Goal: Task Accomplishment & Management: Use online tool/utility

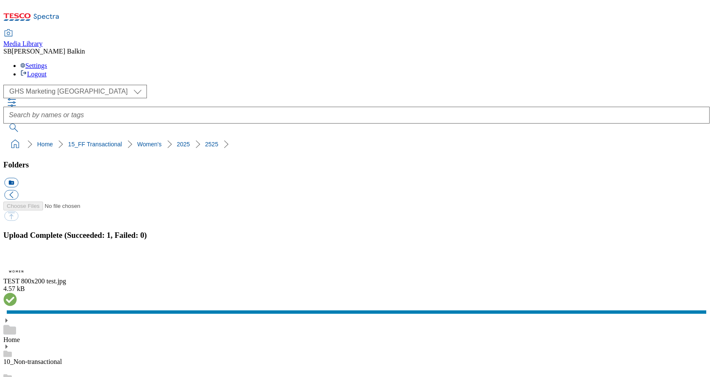
select select "flare-ghs-mktg"
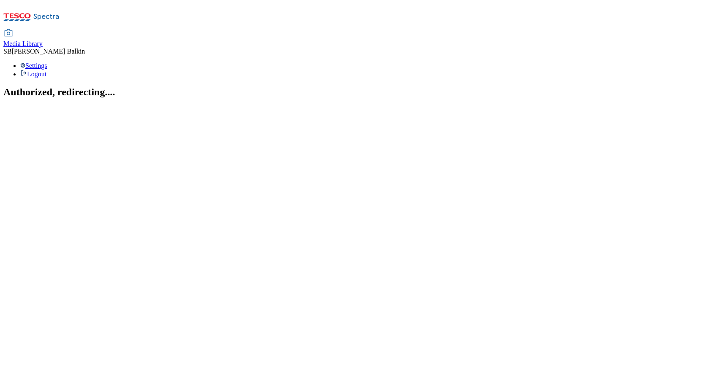
click at [43, 40] on span "Media Library" at bounding box center [22, 43] width 39 height 7
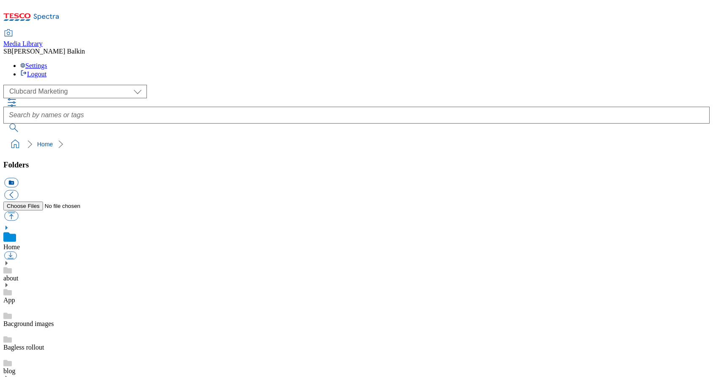
scroll to position [0, 0]
click at [73, 85] on select "Clubcard Marketing Dotcom UK FnF Stores GHS Marketing UK GHS Product UK GHS ROI…" at bounding box center [74, 92] width 143 height 14
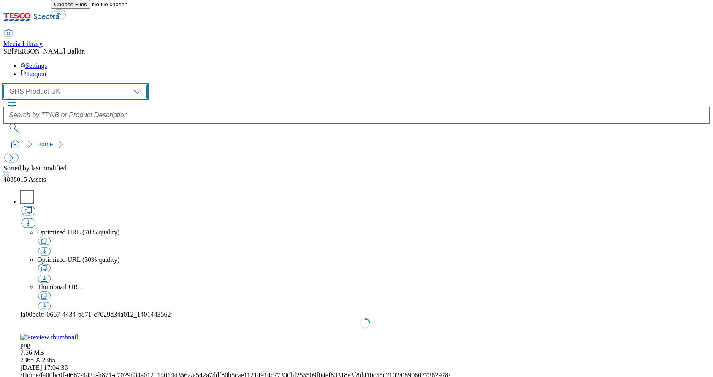
click at [65, 85] on select "Clubcard Marketing Dotcom UK FnF Stores GHS Marketing UK GHS Product UK GHS ROI…" at bounding box center [74, 92] width 143 height 14
click at [58, 85] on select "Clubcard Marketing Dotcom UK FnF Stores GHS Marketing UK GHS Product UK GHS ROI…" at bounding box center [74, 92] width 143 height 14
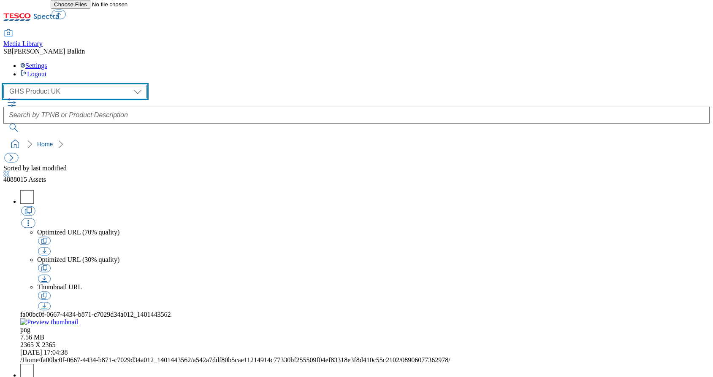
select select "flare-ghs-mktg"
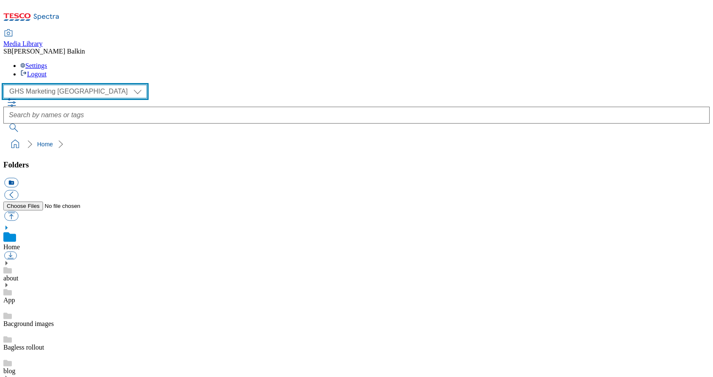
scroll to position [1, 0]
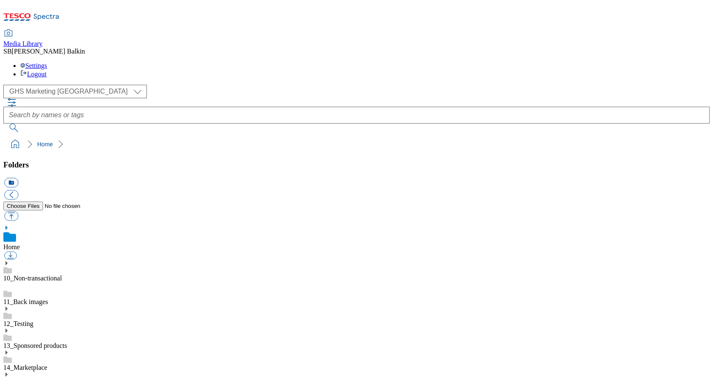
click at [8, 373] on use at bounding box center [6, 375] width 2 height 4
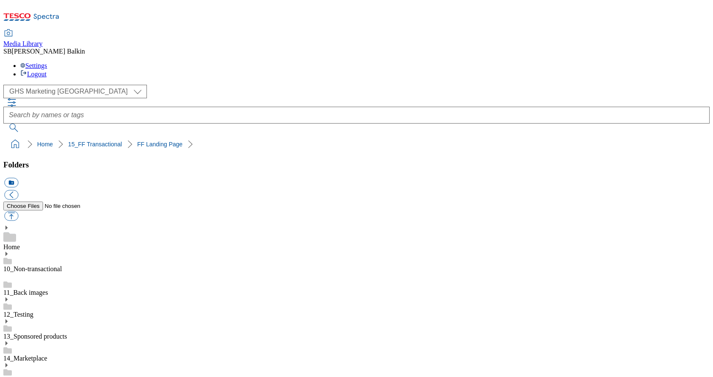
scroll to position [293, 0]
click at [18, 178] on button "icon_new_folder" at bounding box center [11, 183] width 14 height 10
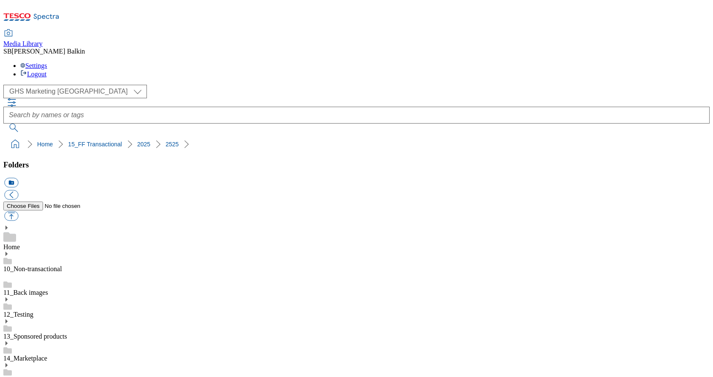
type input "m"
type input "Must Haves BL"
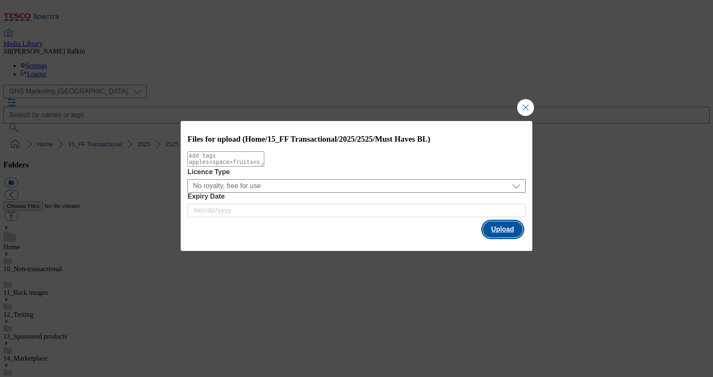
click at [496, 228] on button "Upload" at bounding box center [503, 230] width 40 height 16
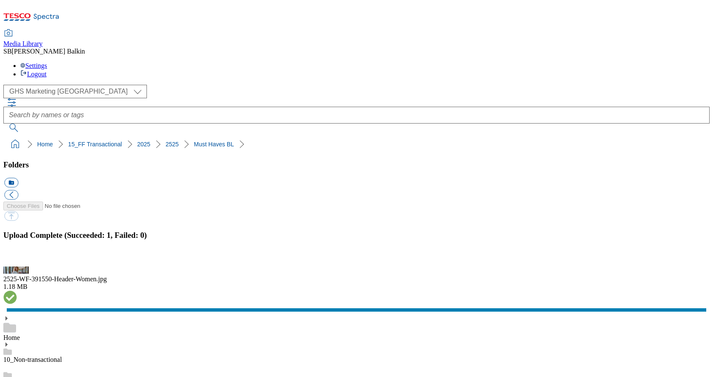
click at [18, 178] on button "icon_new_folder" at bounding box center [11, 183] width 14 height 10
type input "Baby BL"
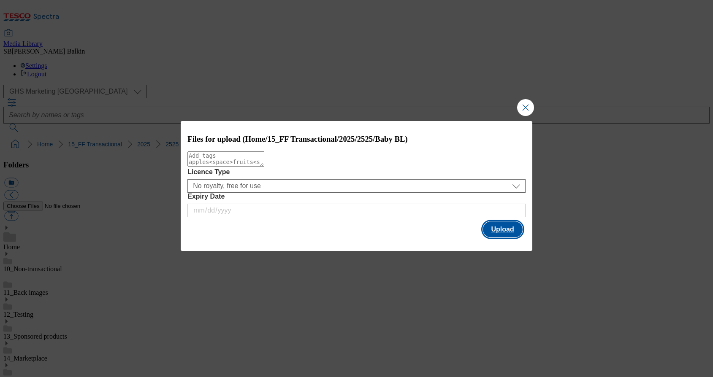
click at [502, 231] on button "Upload" at bounding box center [503, 230] width 40 height 16
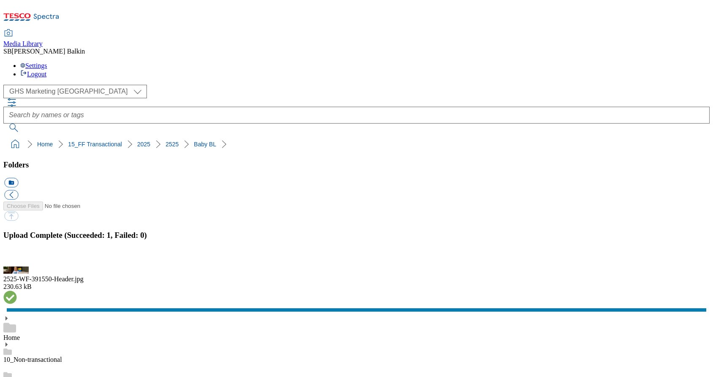
click at [18, 178] on button "icon_new_folder" at bounding box center [11, 183] width 14 height 10
type input "Hub"
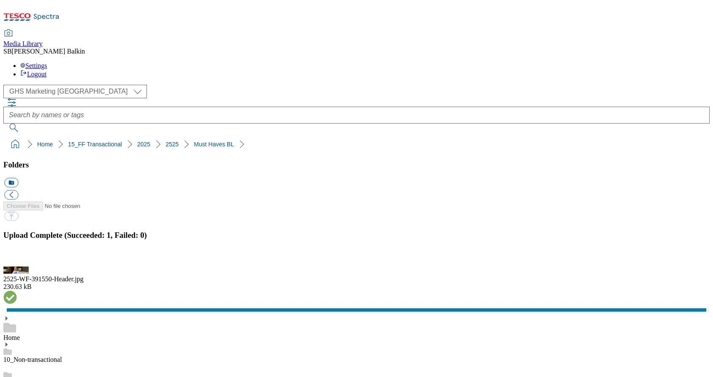
click at [18, 178] on button "icon_new_folder" at bounding box center [11, 183] width 14 height 10
type input "Hero"
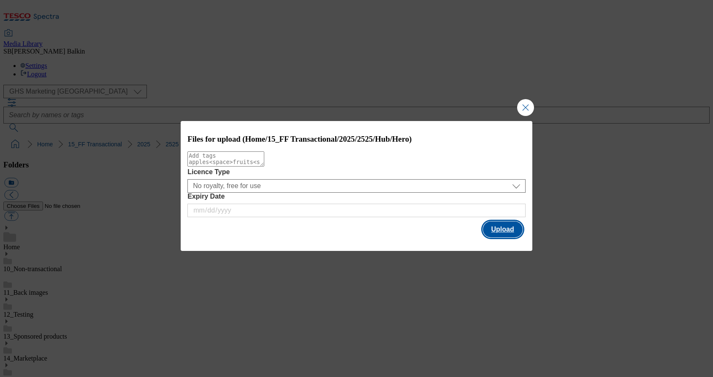
click at [492, 234] on button "Upload" at bounding box center [503, 230] width 40 height 16
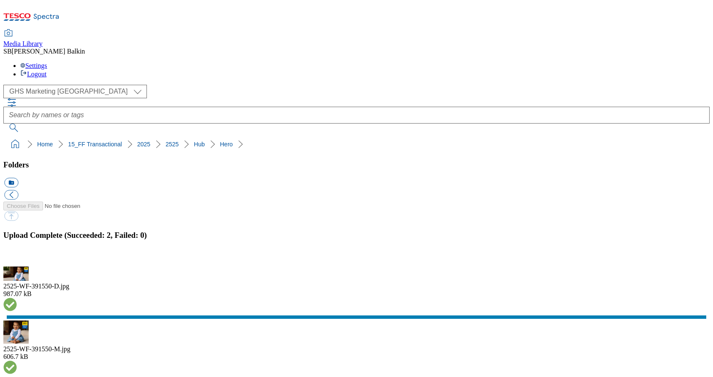
drag, startPoint x: 94, startPoint y: 99, endPoint x: 95, endPoint y: 117, distance: 18.2
click at [18, 178] on button "icon_new_folder" at bounding box center [11, 183] width 14 height 10
type input "Latest"
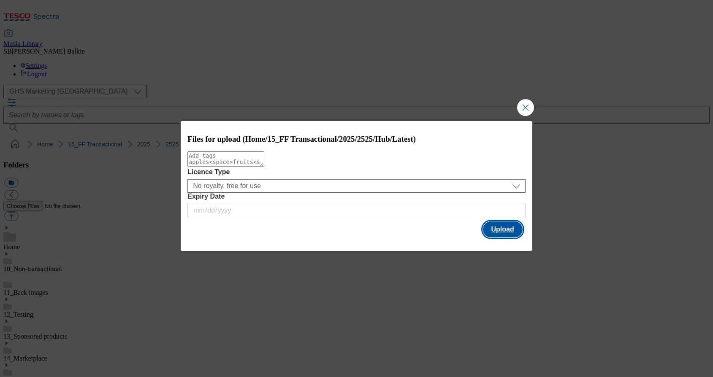
click at [491, 228] on button "Upload" at bounding box center [503, 230] width 40 height 16
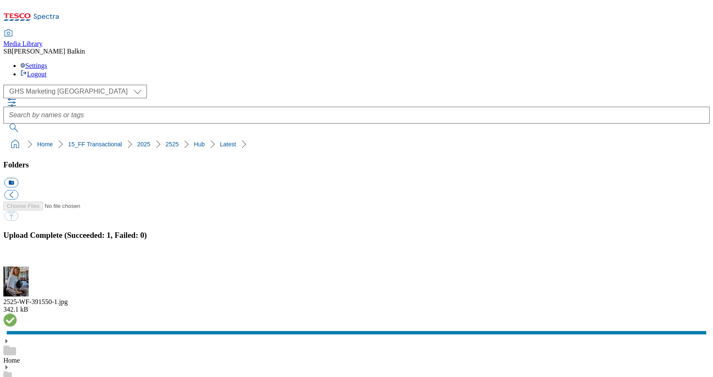
click at [18, 178] on button "icon_new_folder" at bounding box center [11, 183] width 14 height 10
type input "Trending"
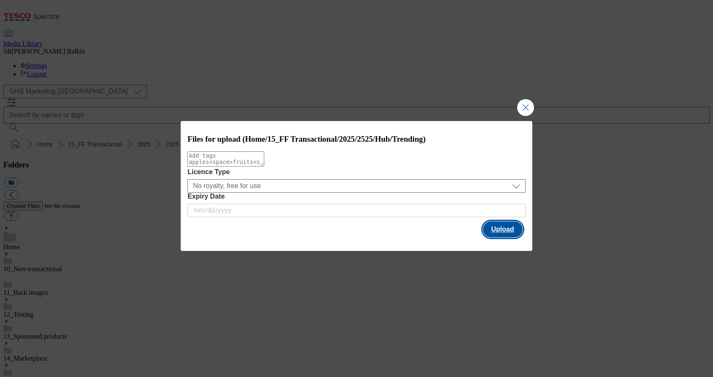
click at [492, 227] on button "Upload" at bounding box center [503, 230] width 40 height 16
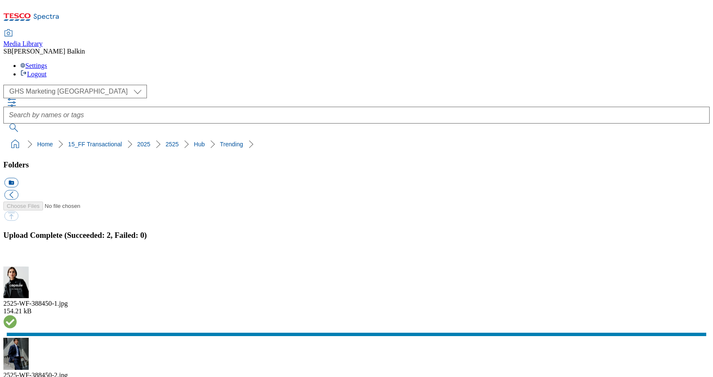
scroll to position [379, 0]
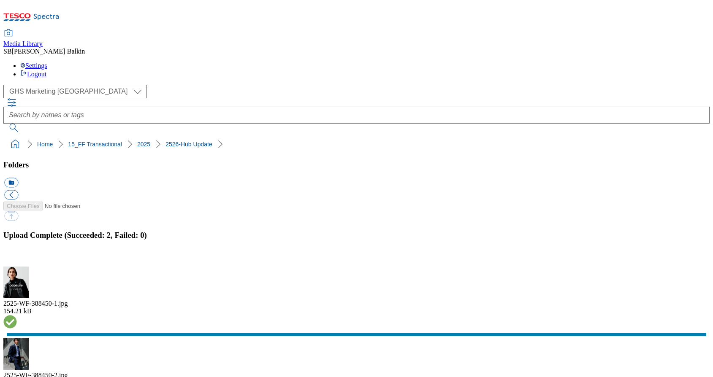
click at [18, 178] on button "icon_new_folder" at bounding box center [11, 183] width 14 height 10
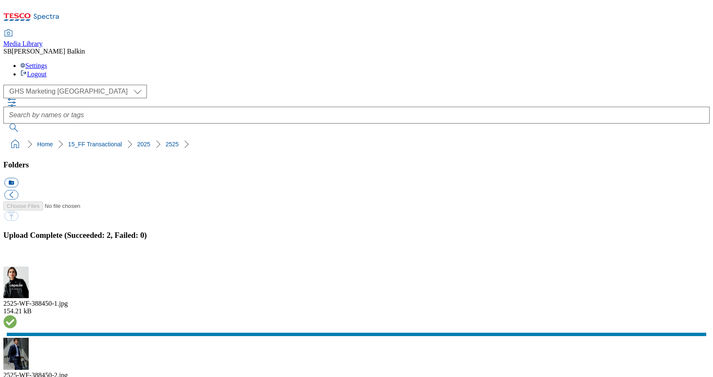
type input "Formalwear BL"
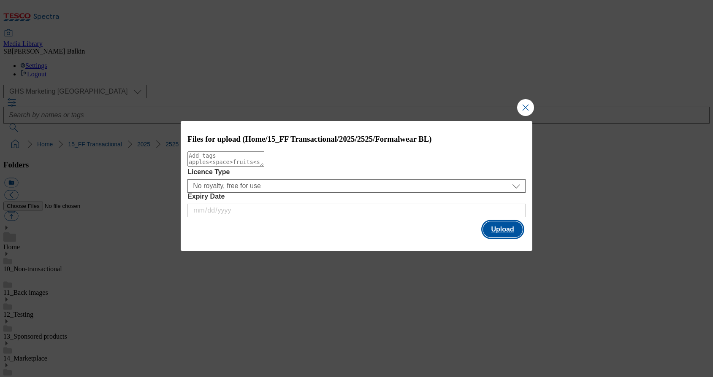
click at [492, 231] on button "Upload" at bounding box center [503, 230] width 40 height 16
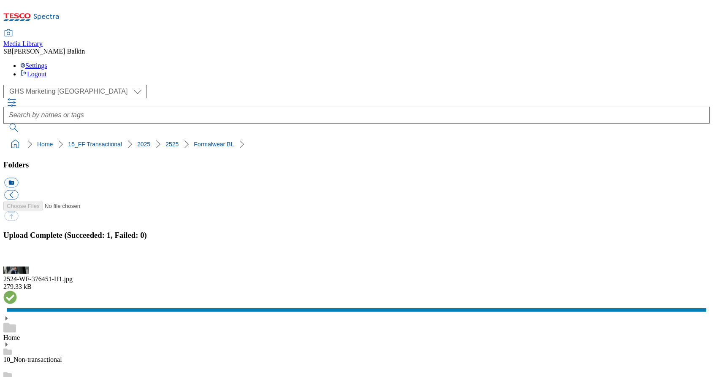
click at [18, 178] on button "icon_new_folder" at bounding box center [11, 183] width 14 height 10
type input "F&F Edit Men BL"
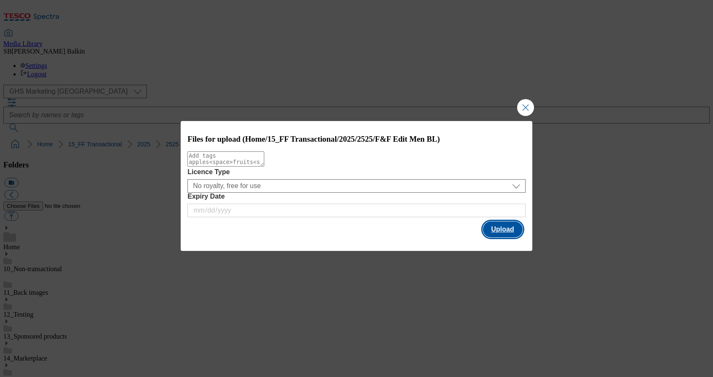
click at [494, 226] on button "Upload" at bounding box center [503, 230] width 40 height 16
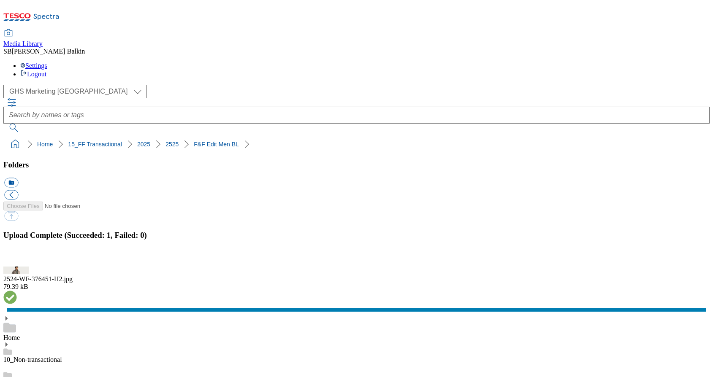
click at [18, 178] on button "icon_new_folder" at bounding box center [11, 183] width 14 height 10
type input "F&F Edit Women BL"
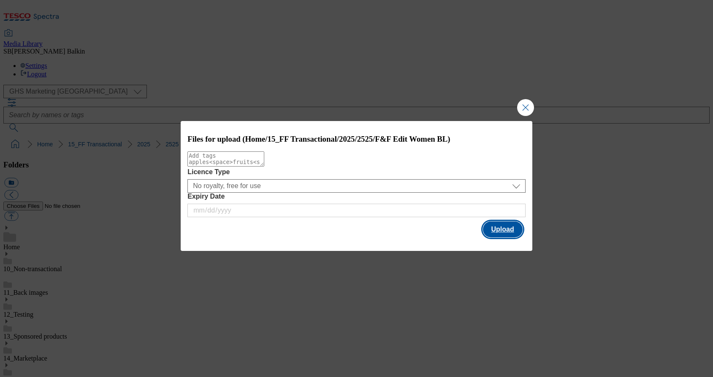
click at [497, 229] on button "Upload" at bounding box center [503, 230] width 40 height 16
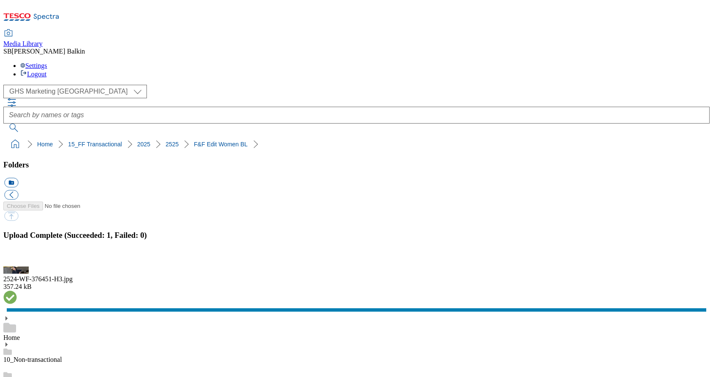
drag, startPoint x: 14, startPoint y: 79, endPoint x: 151, endPoint y: 80, distance: 137.1
click at [151, 136] on nav "Home 15_FF Transactional 2025 2525" at bounding box center [356, 144] width 706 height 16
copy ol "Home 15_FF Transactional 2025 2525"
